Goal: Task Accomplishment & Management: Use online tool/utility

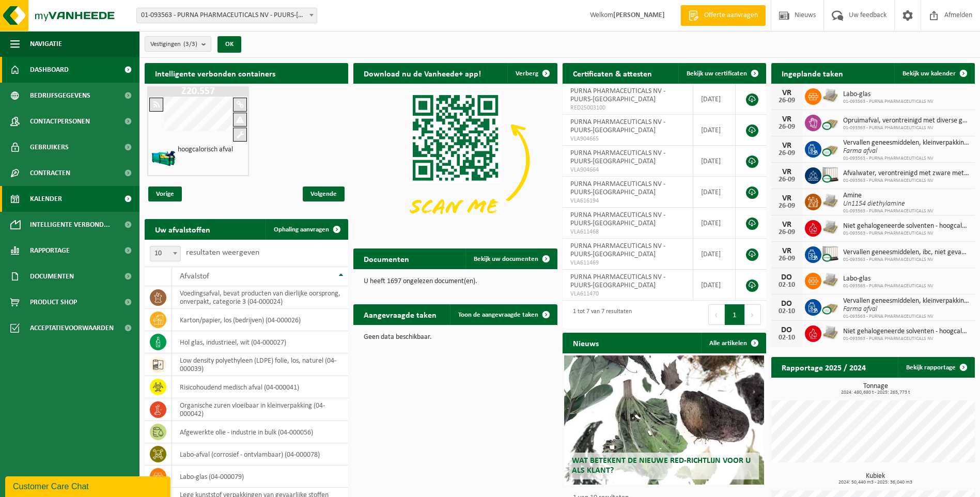
click at [51, 193] on span "Kalender" at bounding box center [46, 199] width 32 height 26
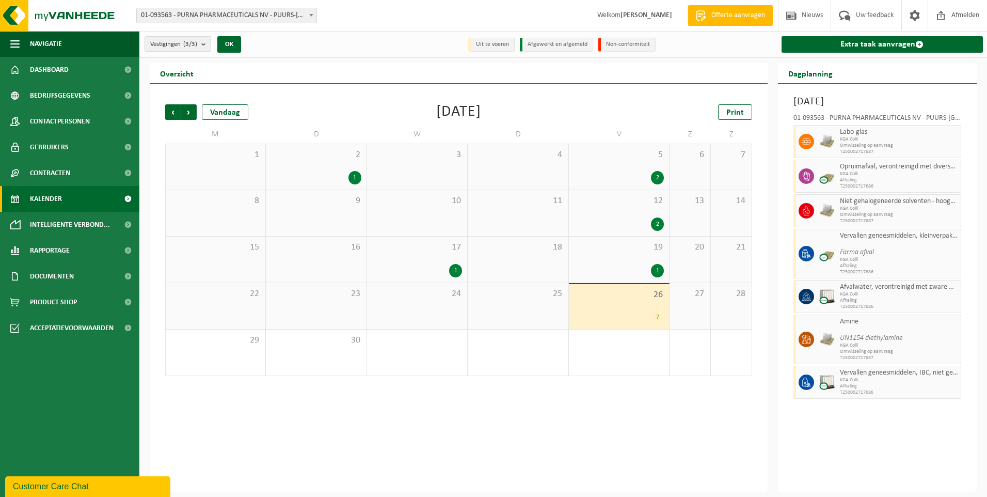
click at [48, 195] on span "Kalender" at bounding box center [46, 199] width 32 height 26
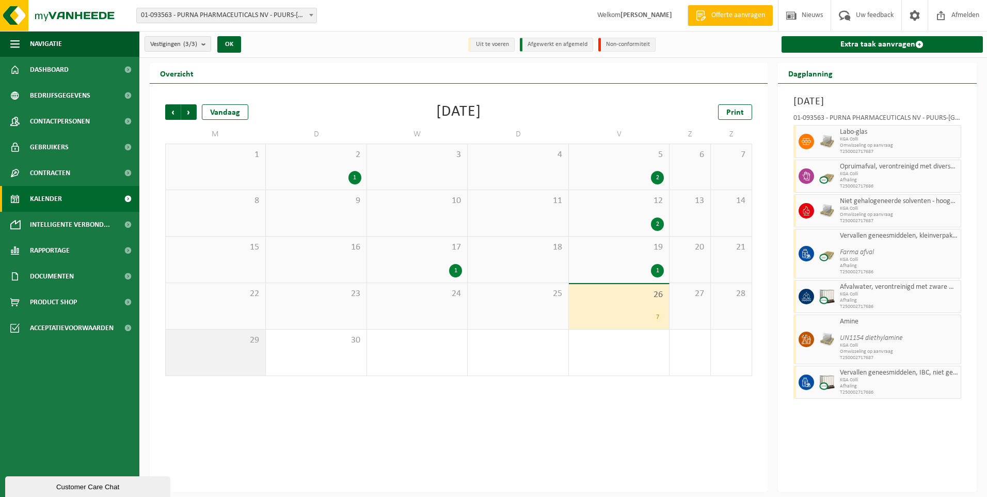
click at [210, 355] on div "29" at bounding box center [216, 352] width 100 height 46
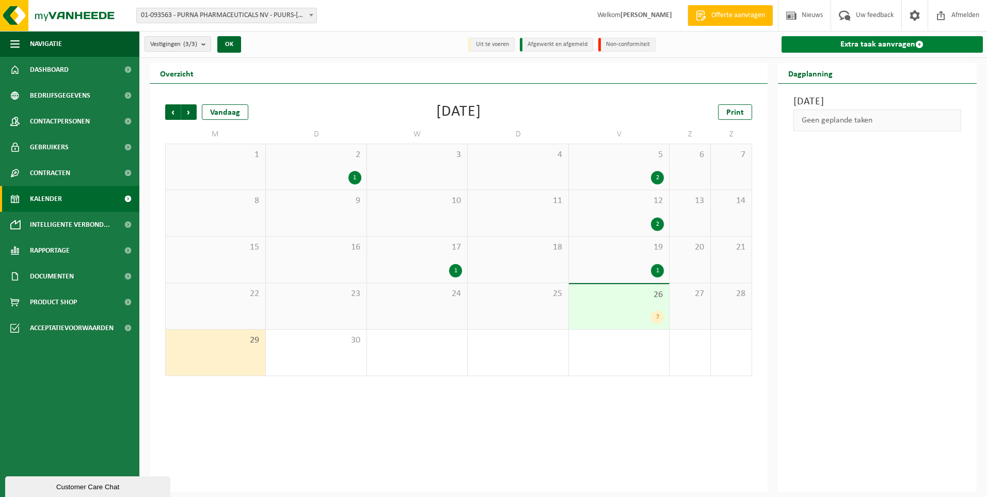
click at [822, 45] on link "Extra taak aanvragen" at bounding box center [883, 44] width 202 height 17
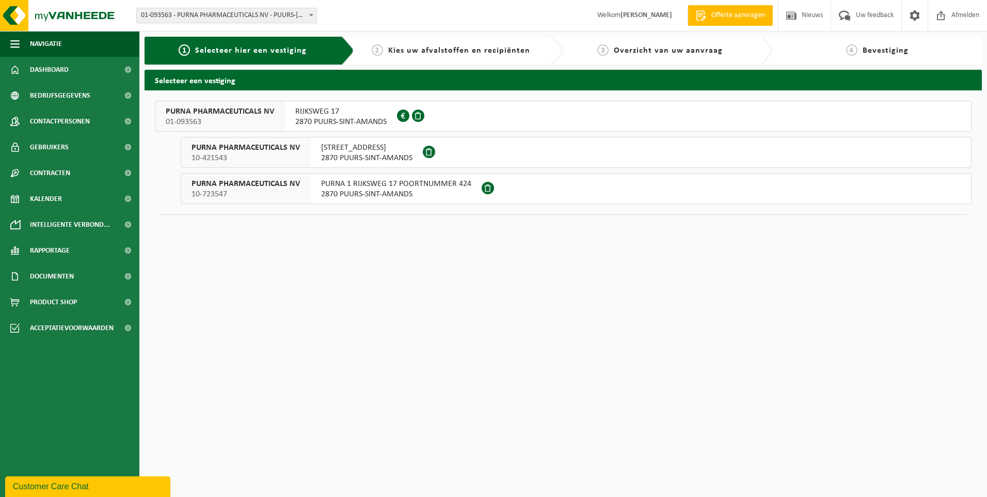
click at [454, 111] on button "PURNA PHARMACEUTICALS NV 01-093563 RIJKSWEG 17 2870 PUURS-SINT-AMANDS 0428.742.…" at bounding box center [563, 116] width 817 height 31
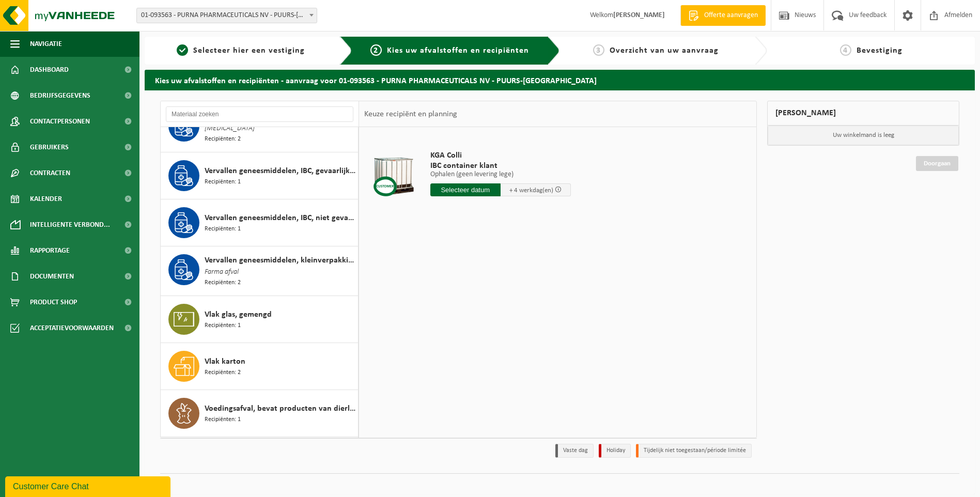
scroll to position [1601, 0]
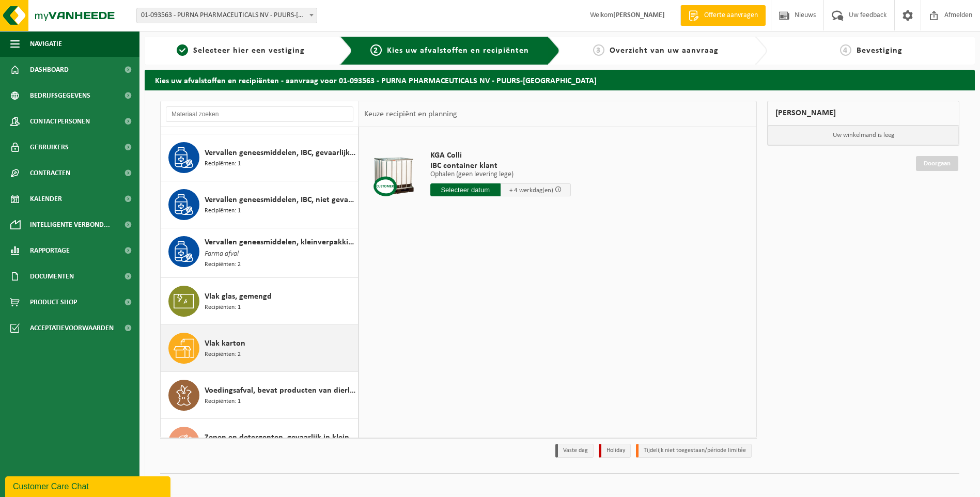
click at [276, 340] on div "Vlak karton Recipiënten: 2" at bounding box center [279, 348] width 151 height 31
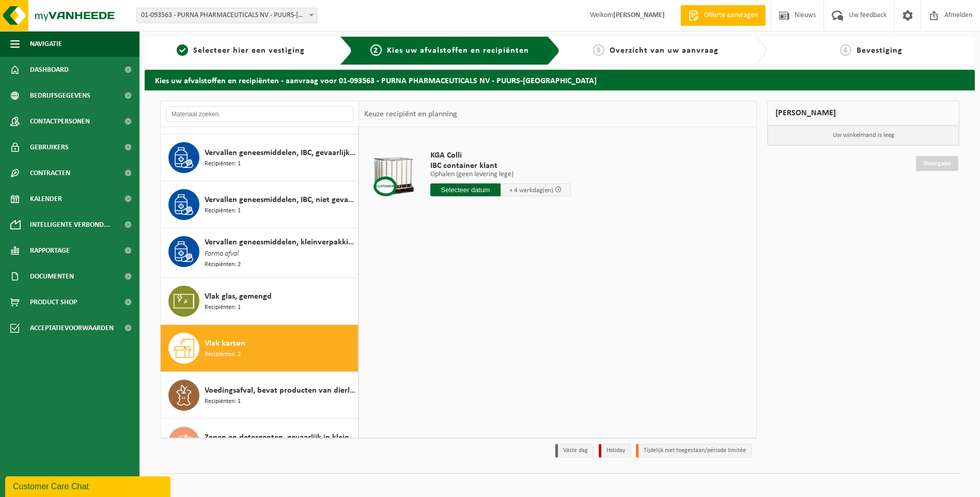
scroll to position [1715, 0]
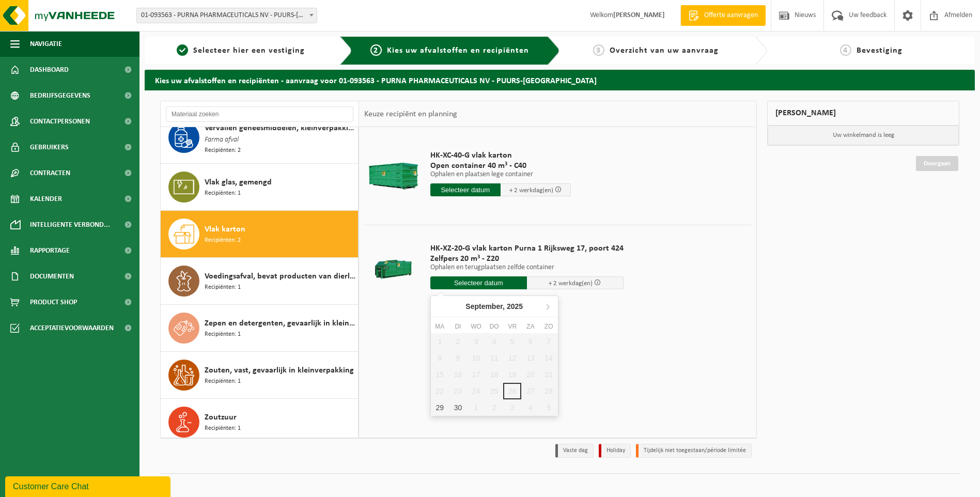
click at [472, 283] on input "text" at bounding box center [478, 282] width 97 height 13
click at [439, 408] on div "29" at bounding box center [440, 407] width 18 height 17
type input "Van 2025-09-29"
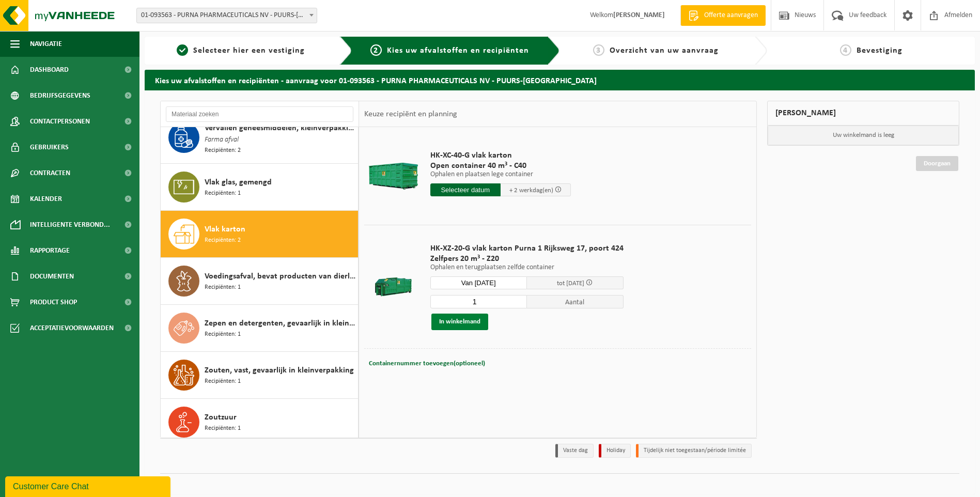
click at [464, 323] on button "In winkelmand" at bounding box center [459, 321] width 57 height 17
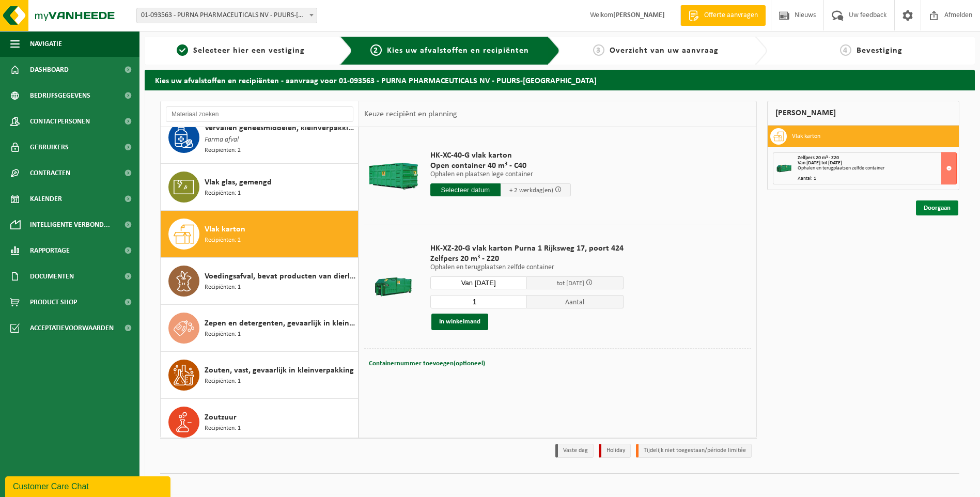
click at [933, 208] on link "Doorgaan" at bounding box center [937, 207] width 42 height 15
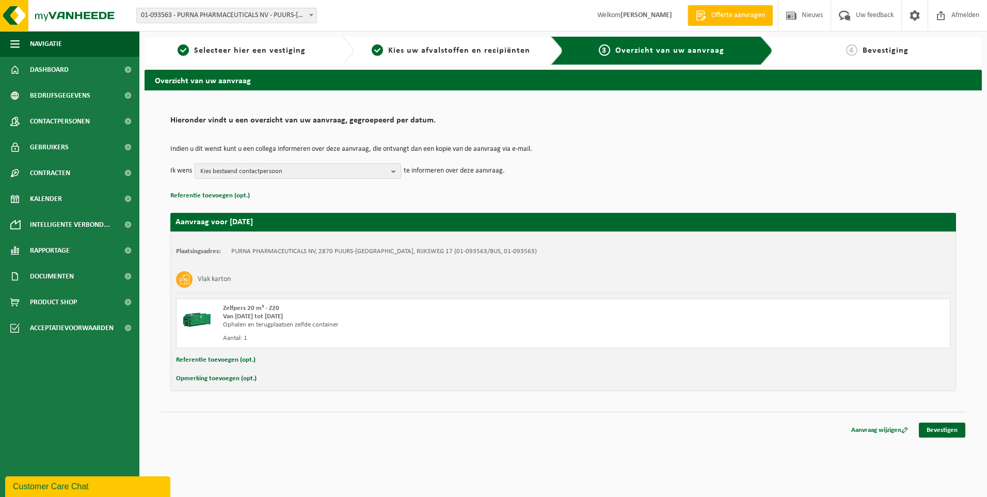
click at [393, 172] on b "button" at bounding box center [395, 171] width 9 height 14
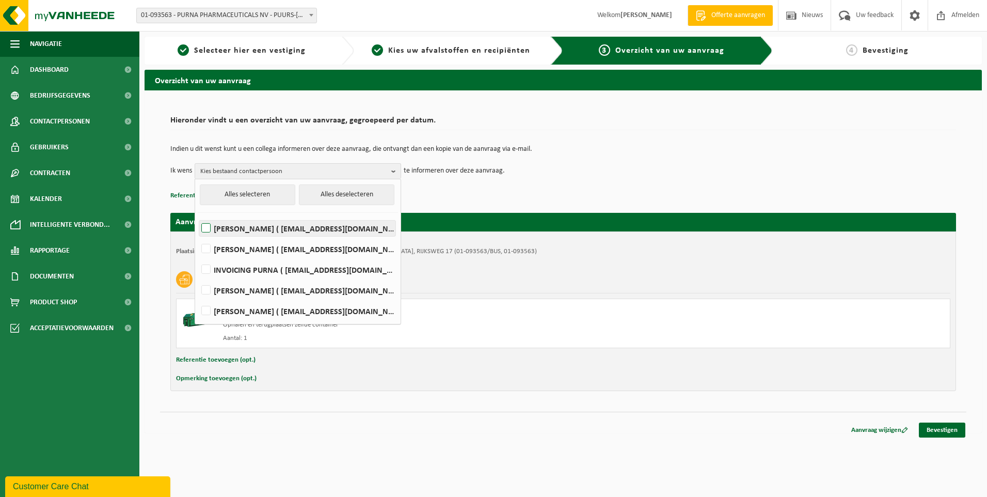
click at [207, 226] on label "Bruno Boerjan ( bbj@purna.be )" at bounding box center [297, 227] width 196 height 15
click at [198, 215] on input "Bruno Boerjan ( bbj@purna.be )" at bounding box center [197, 215] width 1 height 1
checkbox input "true"
click at [206, 247] on label "KEVIN DE BELDER ( kdd@purna.be )" at bounding box center [297, 248] width 196 height 15
click at [198, 236] on input "KEVIN DE BELDER ( kdd@purna.be )" at bounding box center [197, 235] width 1 height 1
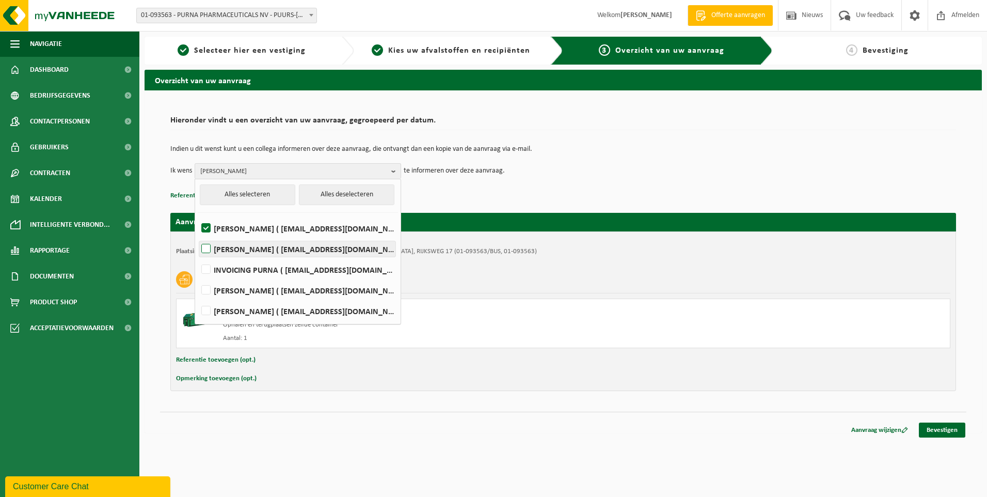
checkbox input "true"
click at [512, 191] on p "Referentie toevoegen (opt.)" at bounding box center [563, 195] width 786 height 13
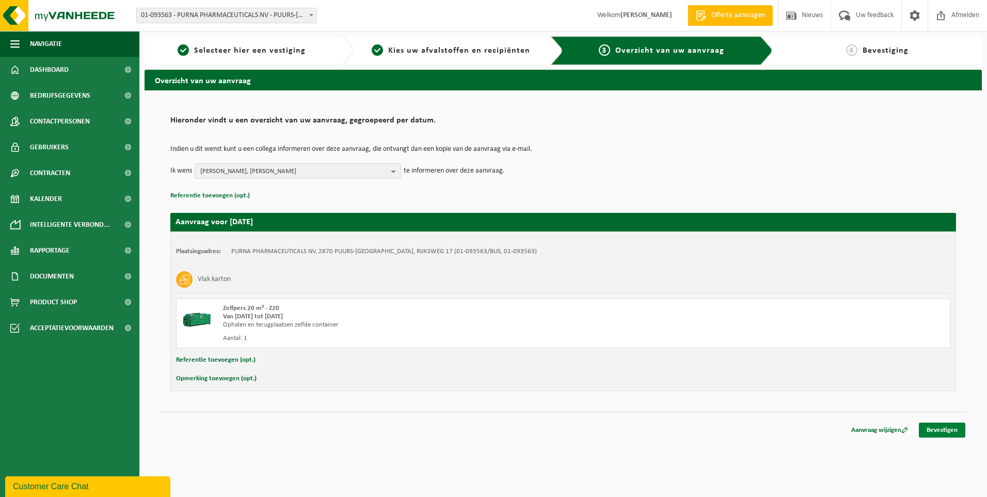
click at [946, 430] on link "Bevestigen" at bounding box center [942, 429] width 46 height 15
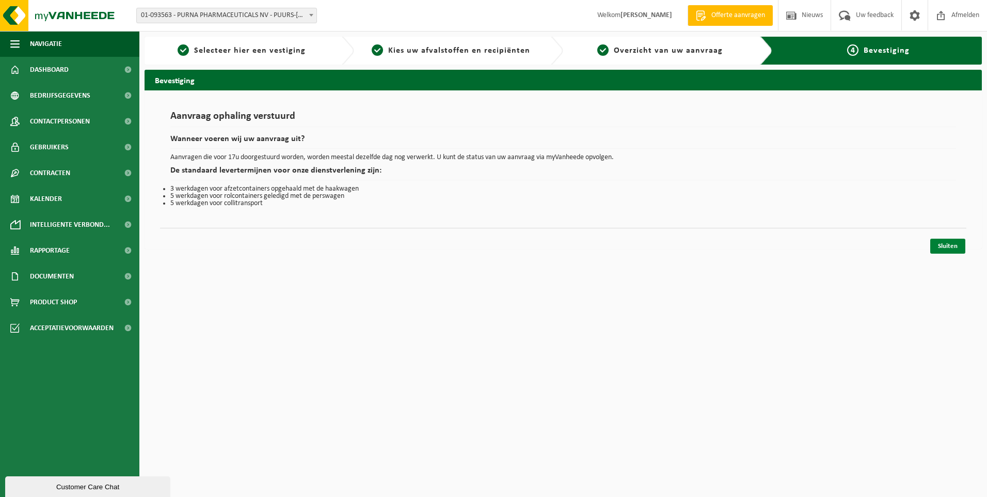
click at [944, 247] on link "Sluiten" at bounding box center [948, 246] width 35 height 15
